Goal: Information Seeking & Learning: Learn about a topic

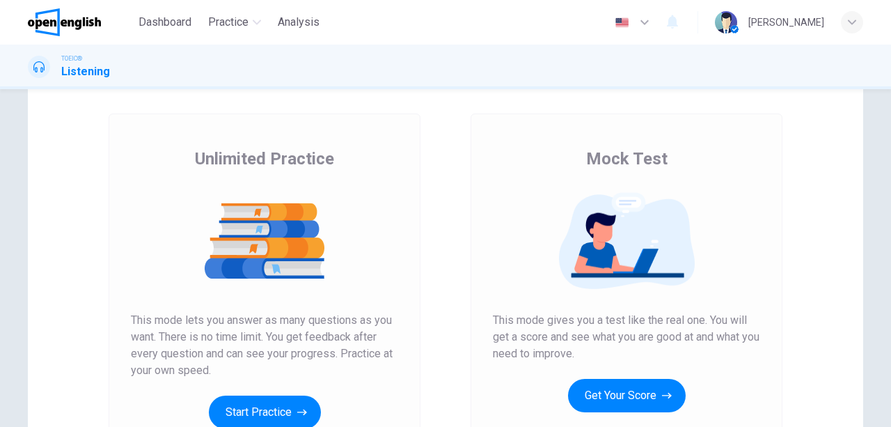
scroll to position [139, 0]
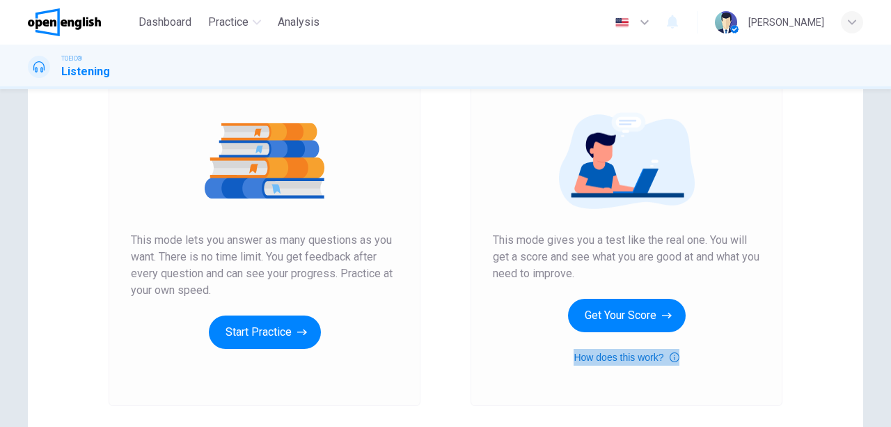
click at [600, 363] on button "How does this work?" at bounding box center [626, 357] width 105 height 17
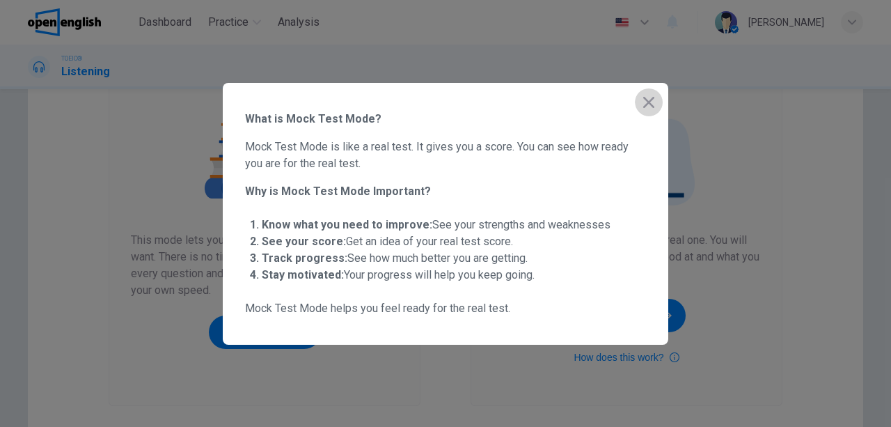
click at [647, 96] on icon "button" at bounding box center [648, 102] width 17 height 17
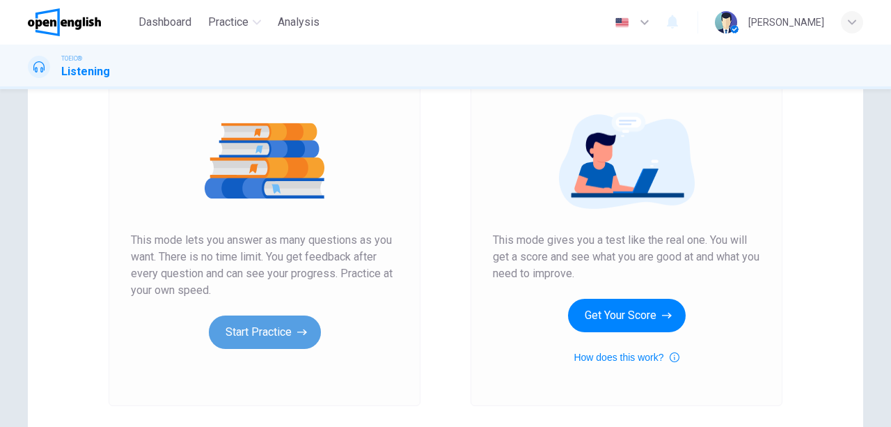
click at [291, 324] on button "Start Practice" at bounding box center [265, 331] width 112 height 33
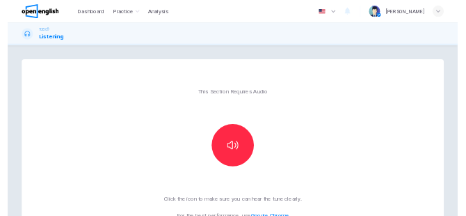
scroll to position [70, 0]
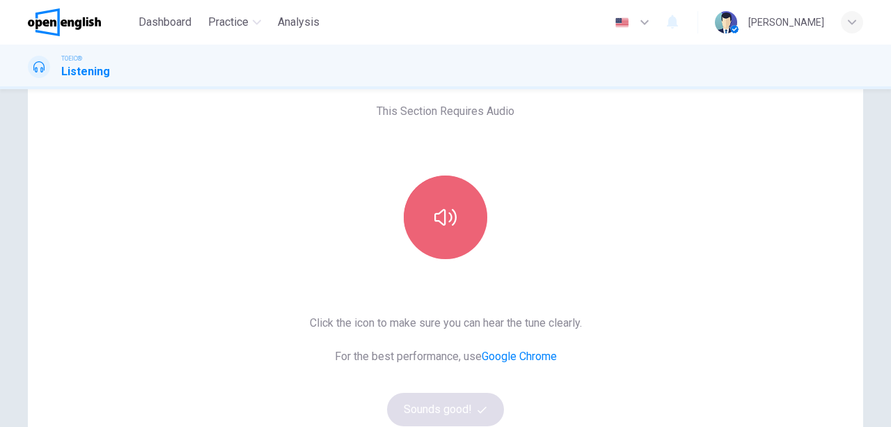
click at [460, 237] on button "button" at bounding box center [446, 217] width 84 height 84
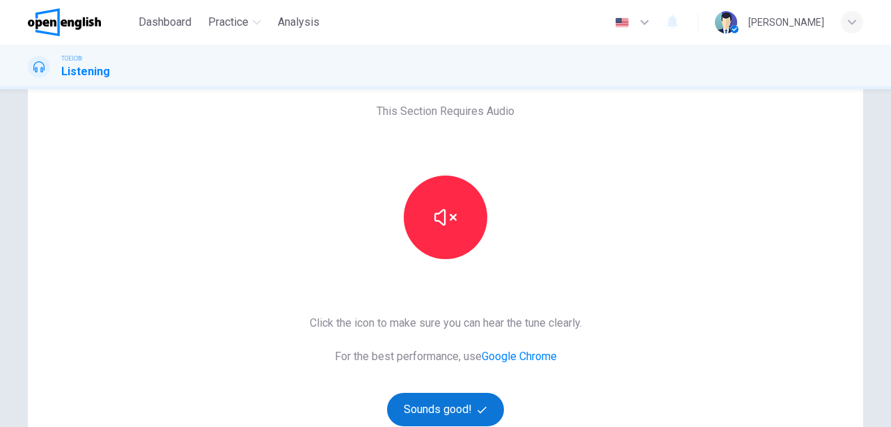
click at [464, 395] on button "Sounds good!" at bounding box center [445, 409] width 117 height 33
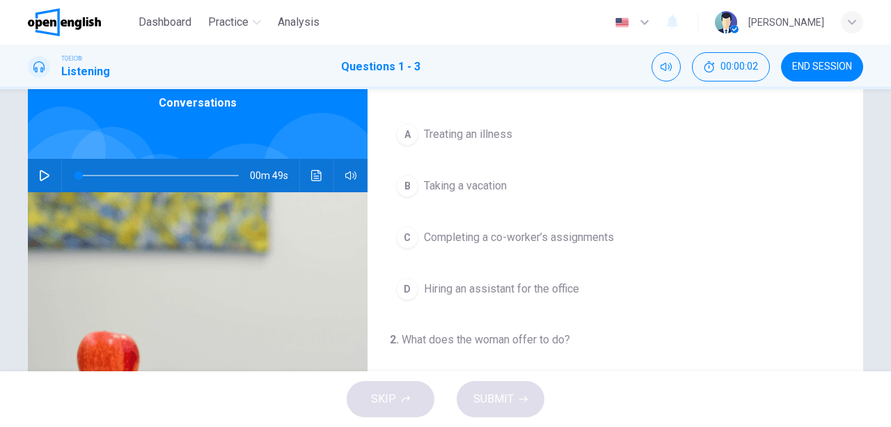
click at [45, 171] on icon "button" at bounding box center [44, 175] width 11 height 11
type input "*"
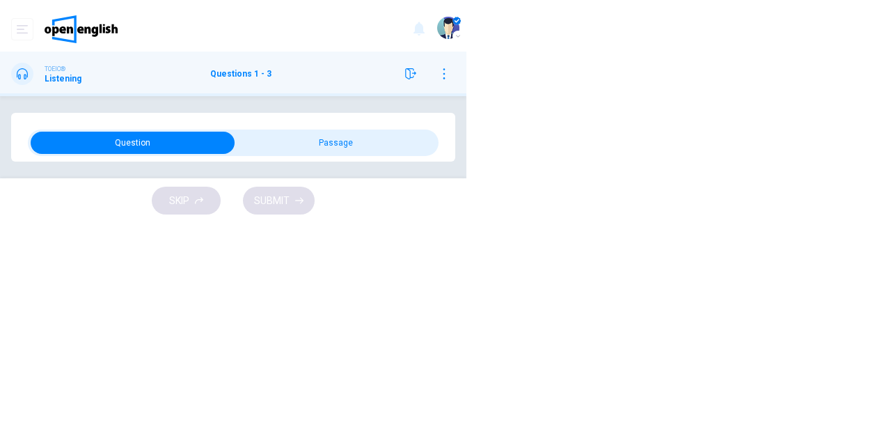
scroll to position [0, 0]
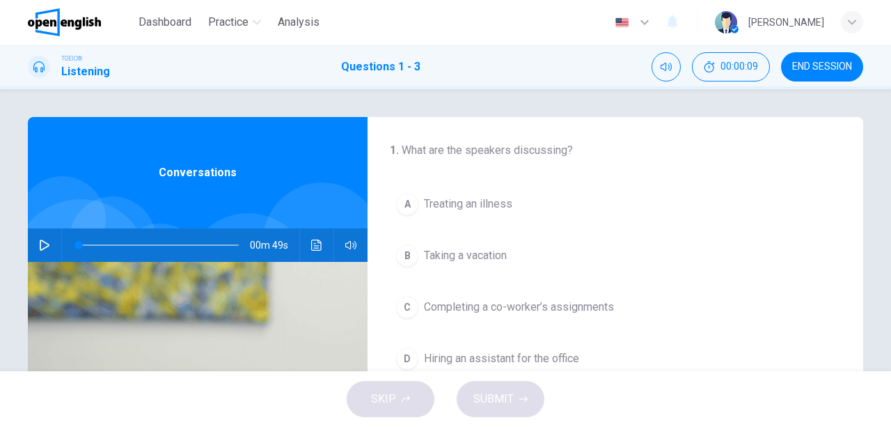
click at [43, 231] on button "button" at bounding box center [44, 244] width 22 height 33
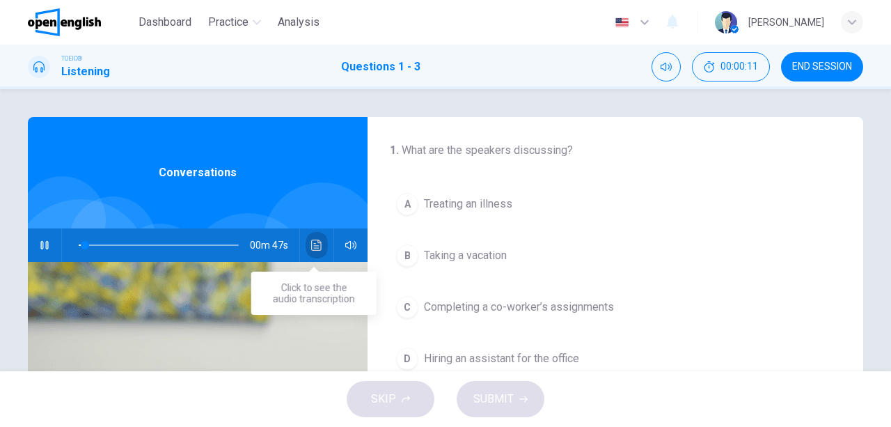
click at [310, 238] on button "Click to see the audio transcription" at bounding box center [317, 244] width 22 height 33
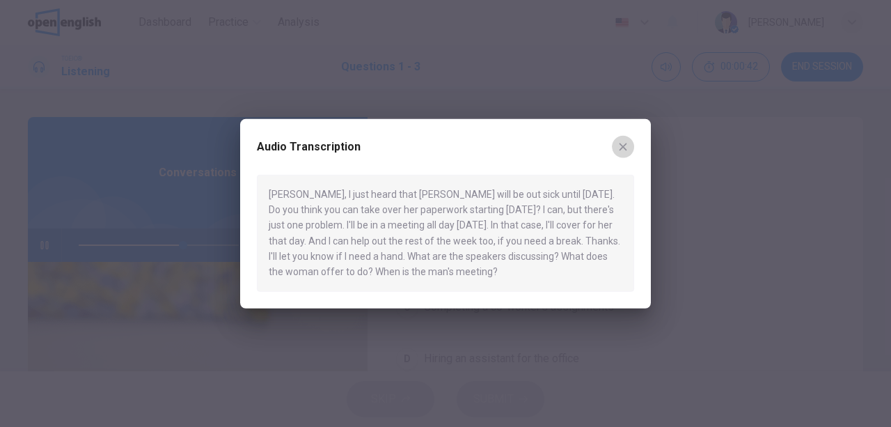
click at [624, 148] on icon "button" at bounding box center [624, 147] width 8 height 8
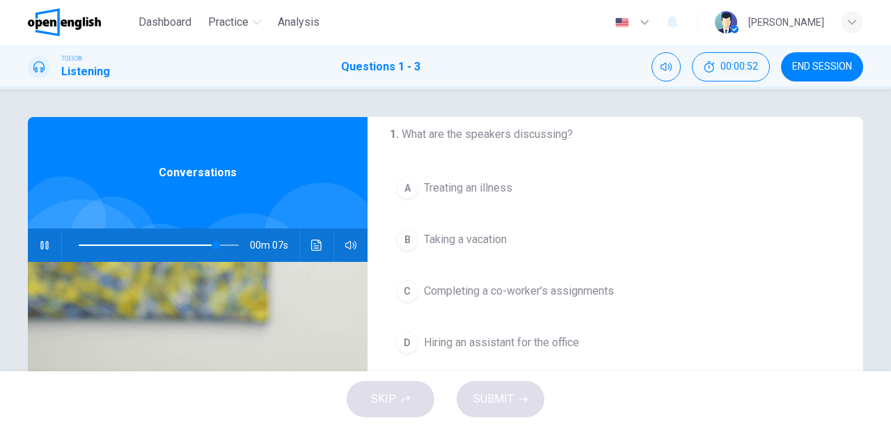
scroll to position [13, 0]
click at [482, 301] on button "C Completing a co-worker’s assignments" at bounding box center [615, 294] width 451 height 35
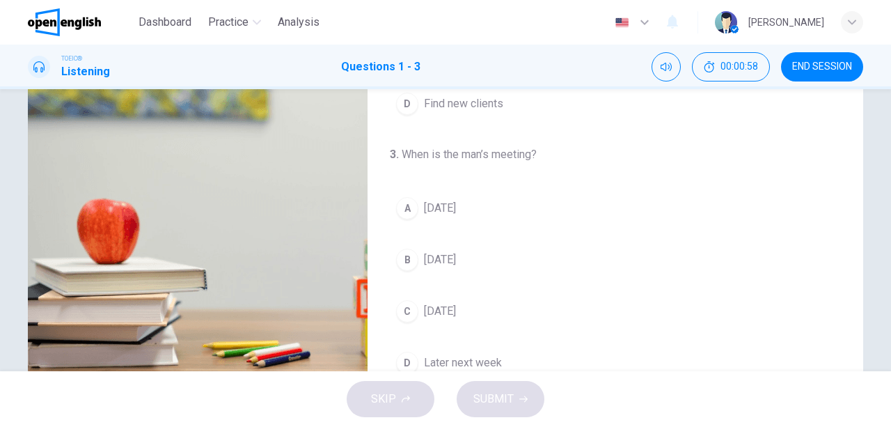
scroll to position [258, 0]
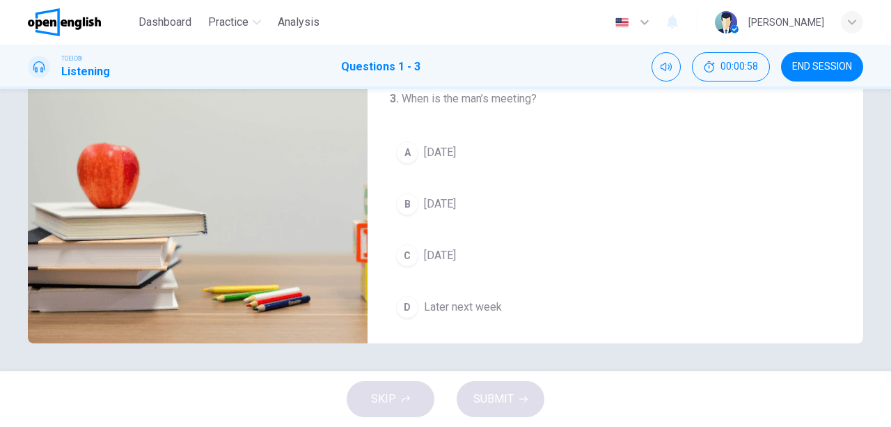
type input "*"
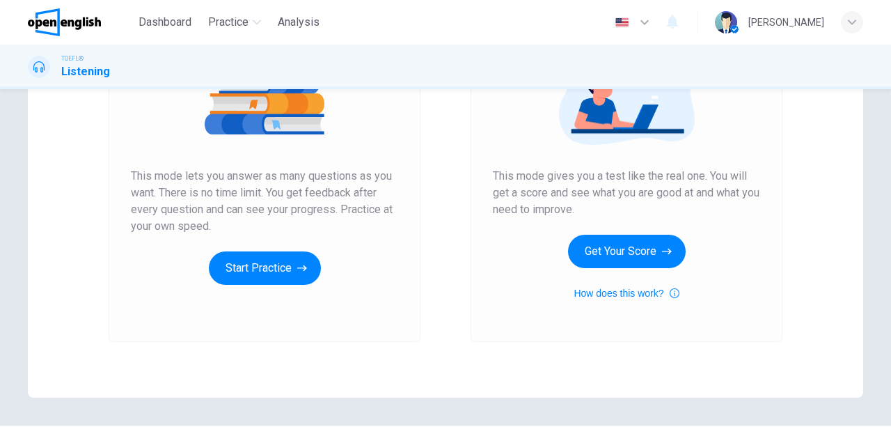
scroll to position [209, 0]
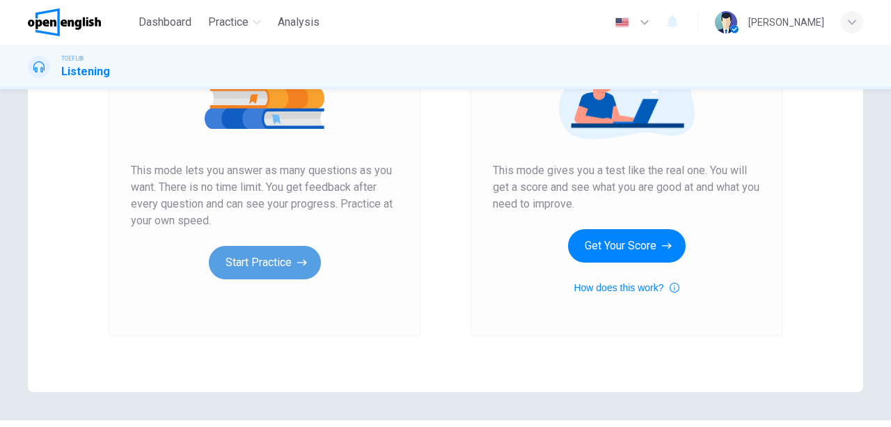
click at [313, 265] on button "Start Practice" at bounding box center [265, 262] width 112 height 33
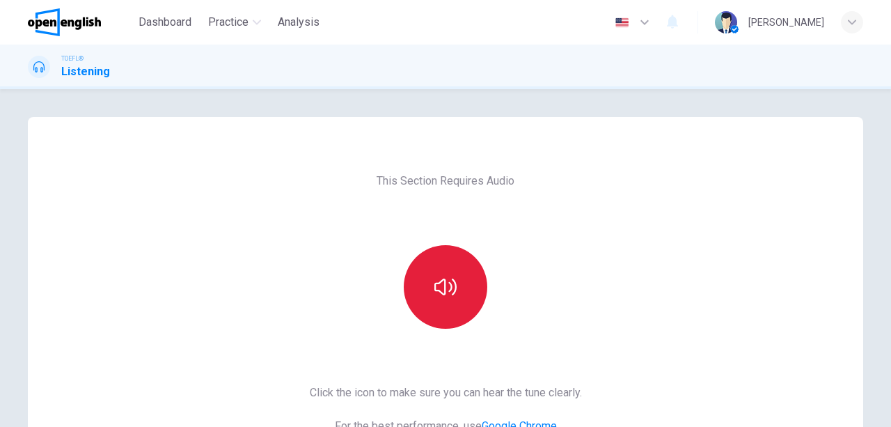
click at [450, 262] on button "button" at bounding box center [446, 287] width 84 height 84
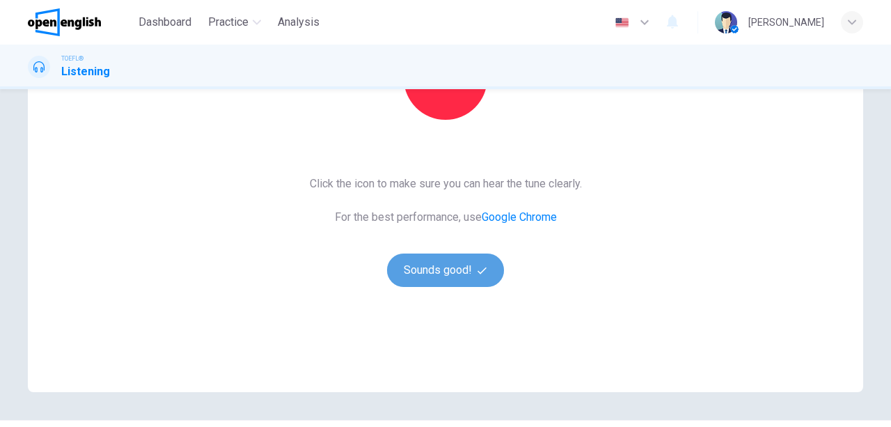
click at [457, 262] on button "Sounds good!" at bounding box center [445, 269] width 117 height 33
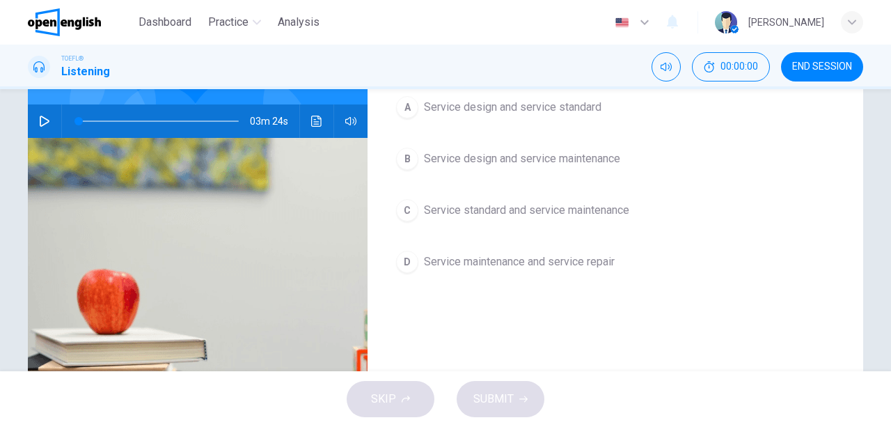
scroll to position [0, 0]
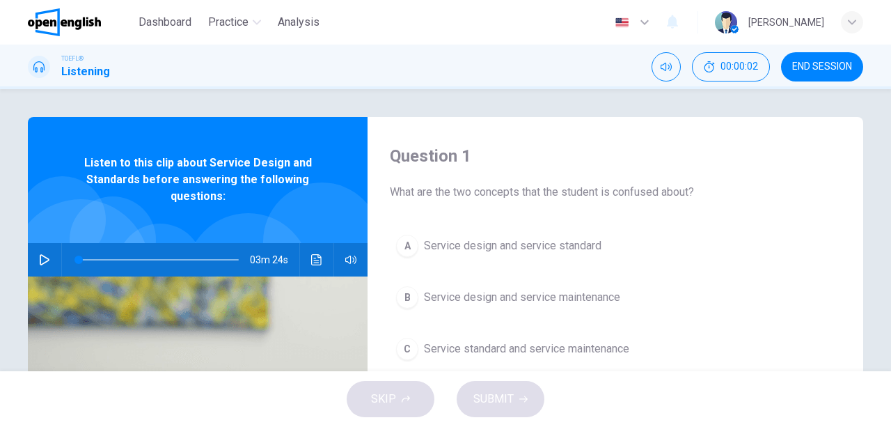
click at [49, 252] on button "button" at bounding box center [44, 259] width 22 height 33
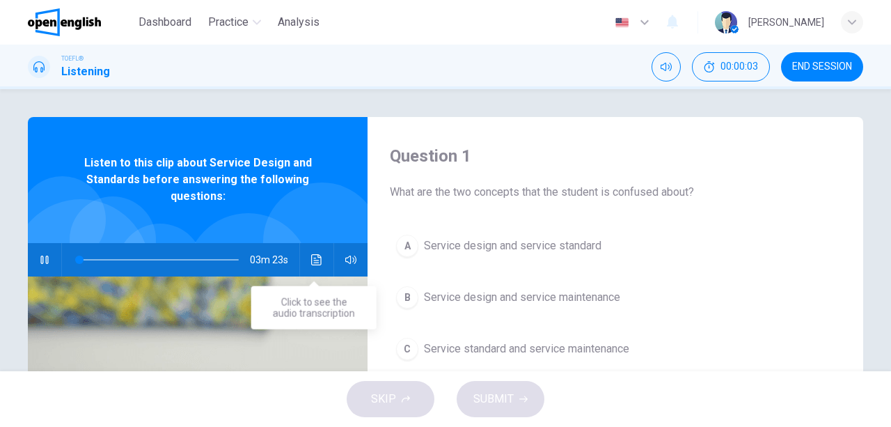
click at [307, 251] on button "Click to see the audio transcription" at bounding box center [317, 259] width 22 height 33
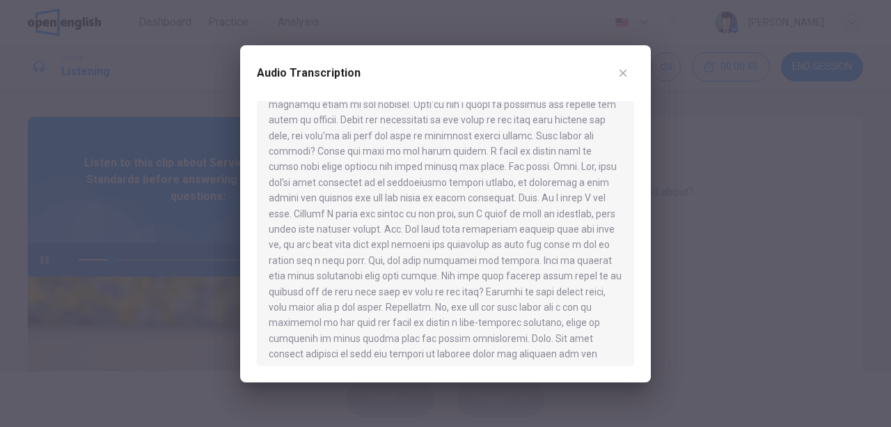
scroll to position [139, 0]
click at [615, 71] on button "button" at bounding box center [623, 73] width 22 height 22
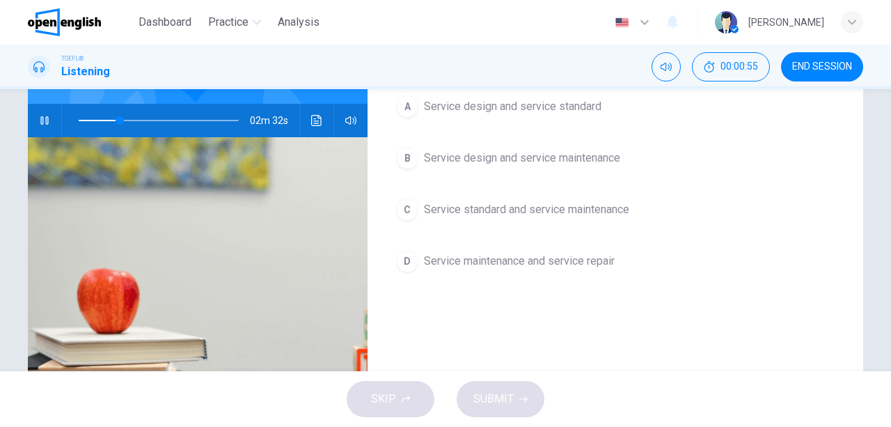
type input "**"
